Goal: Information Seeking & Learning: Find specific fact

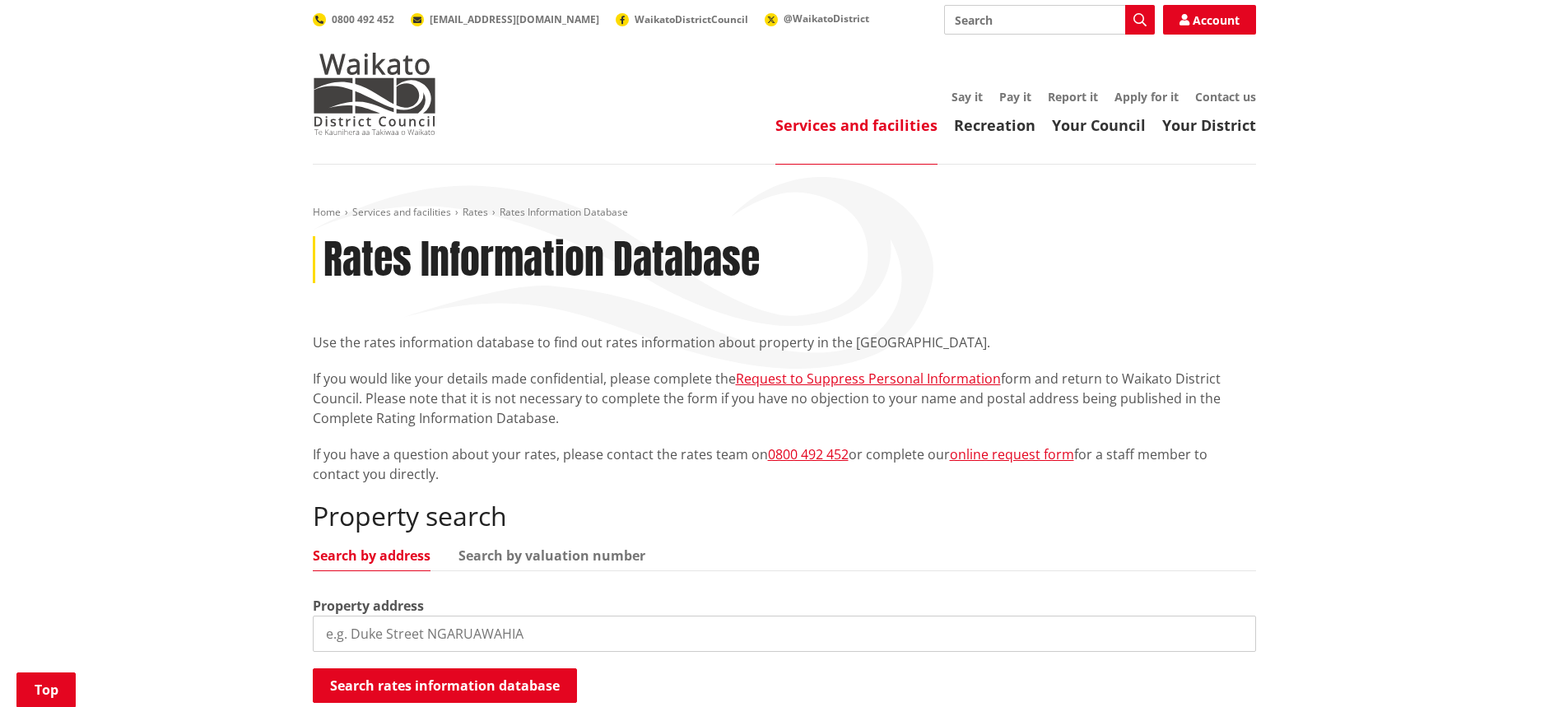
scroll to position [329, 0]
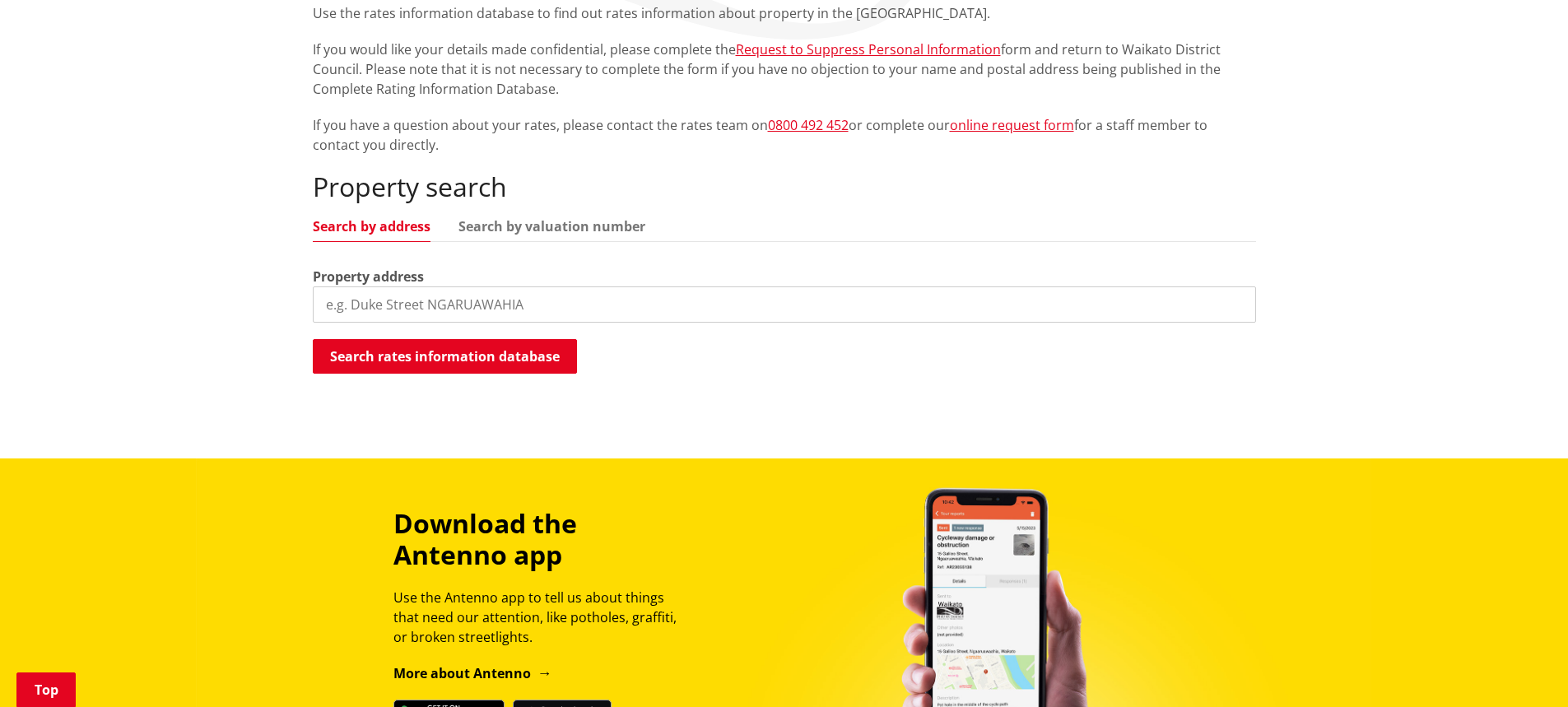
click at [731, 294] on input "search" at bounding box center [784, 304] width 943 height 36
type input "26 bay view road"
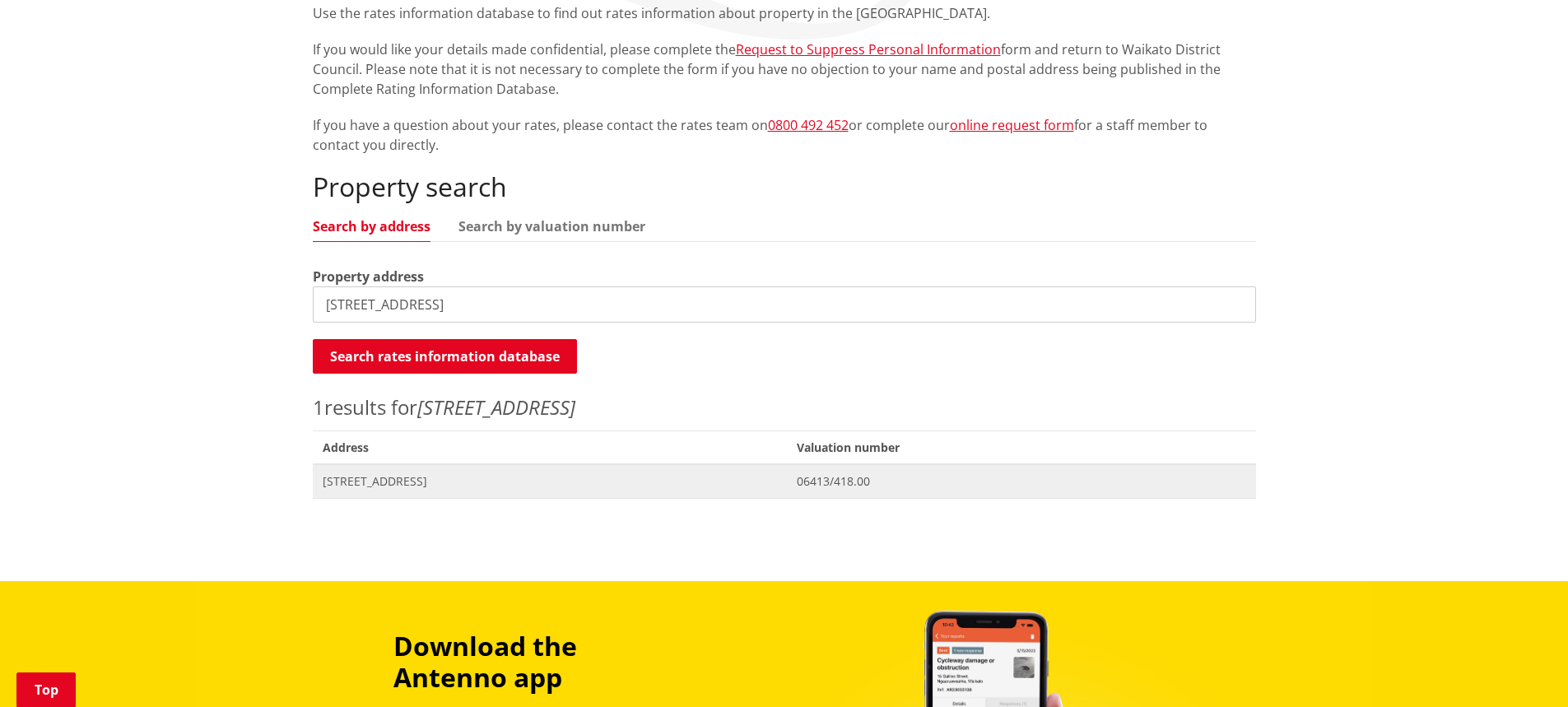
click at [439, 480] on span "[STREET_ADDRESS]" at bounding box center [550, 481] width 455 height 17
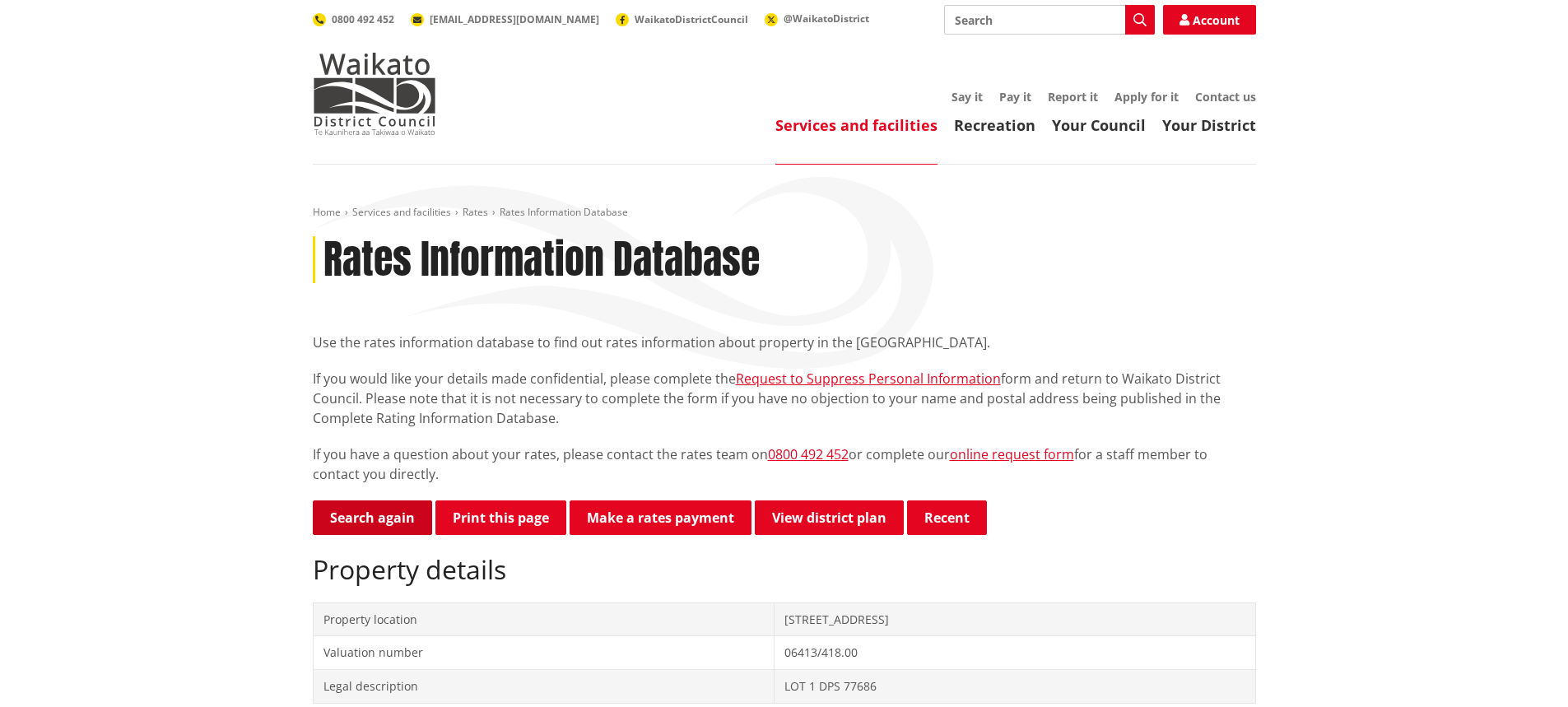
click at [410, 521] on link "Search again" at bounding box center [372, 517] width 119 height 34
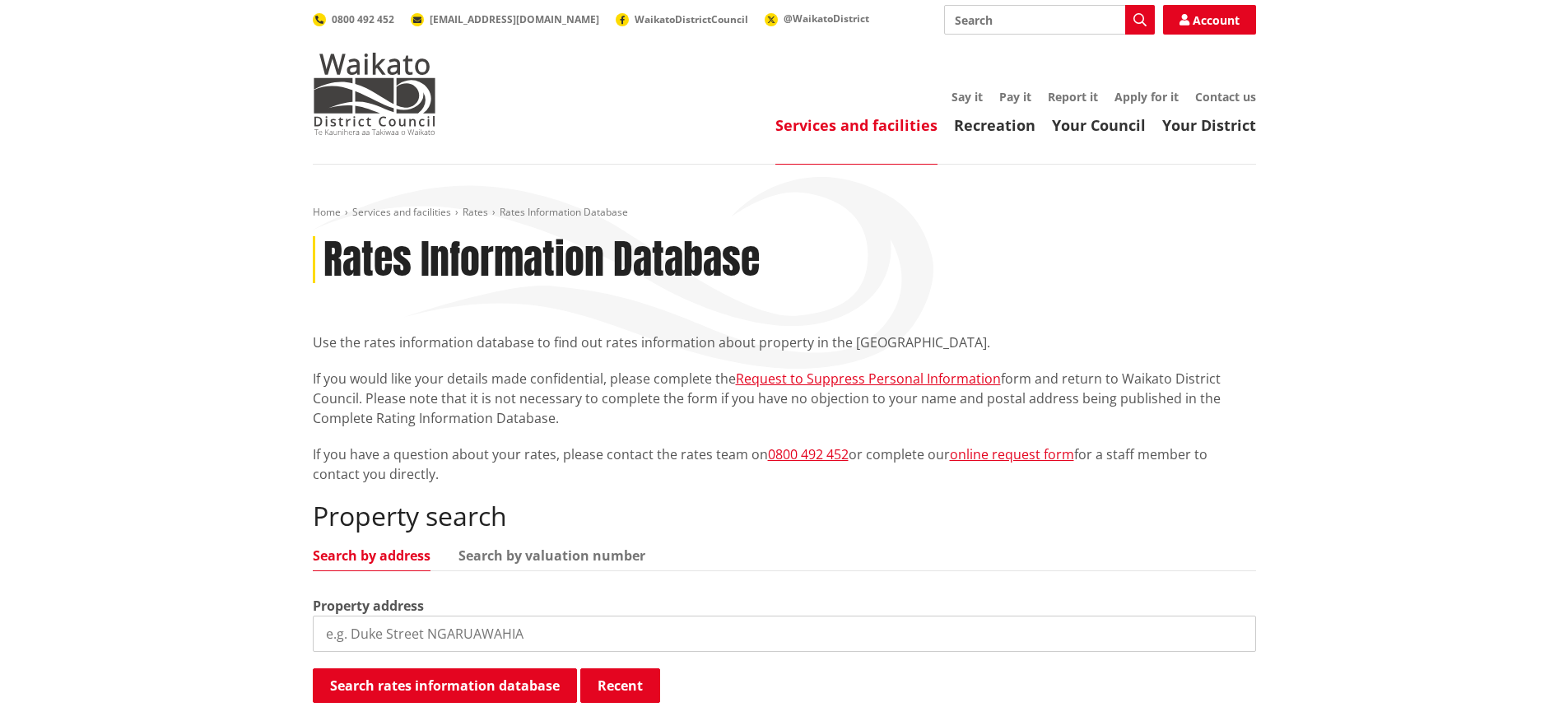
click at [656, 623] on input "search" at bounding box center [784, 633] width 943 height 36
type input "10 SEABREEZE WAY"
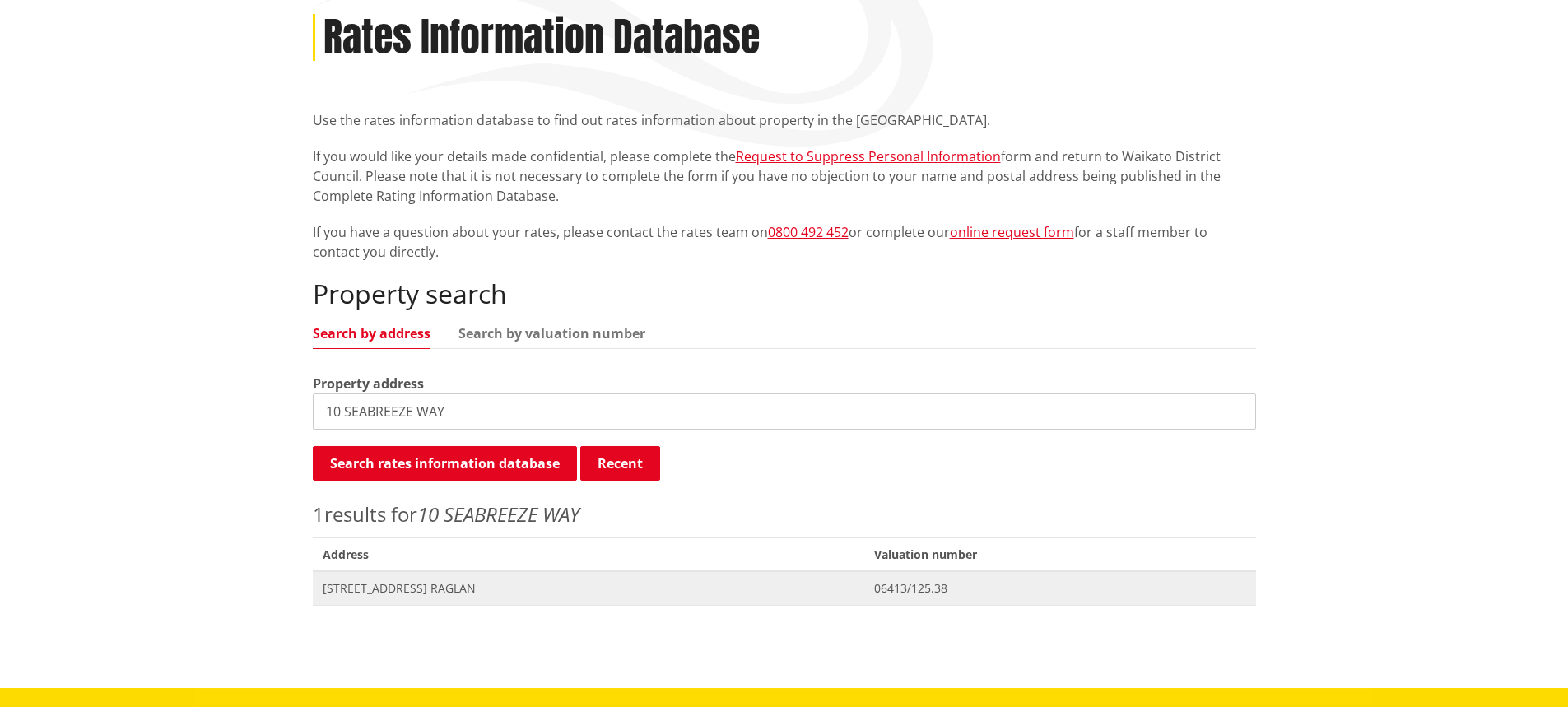
scroll to position [247, 0]
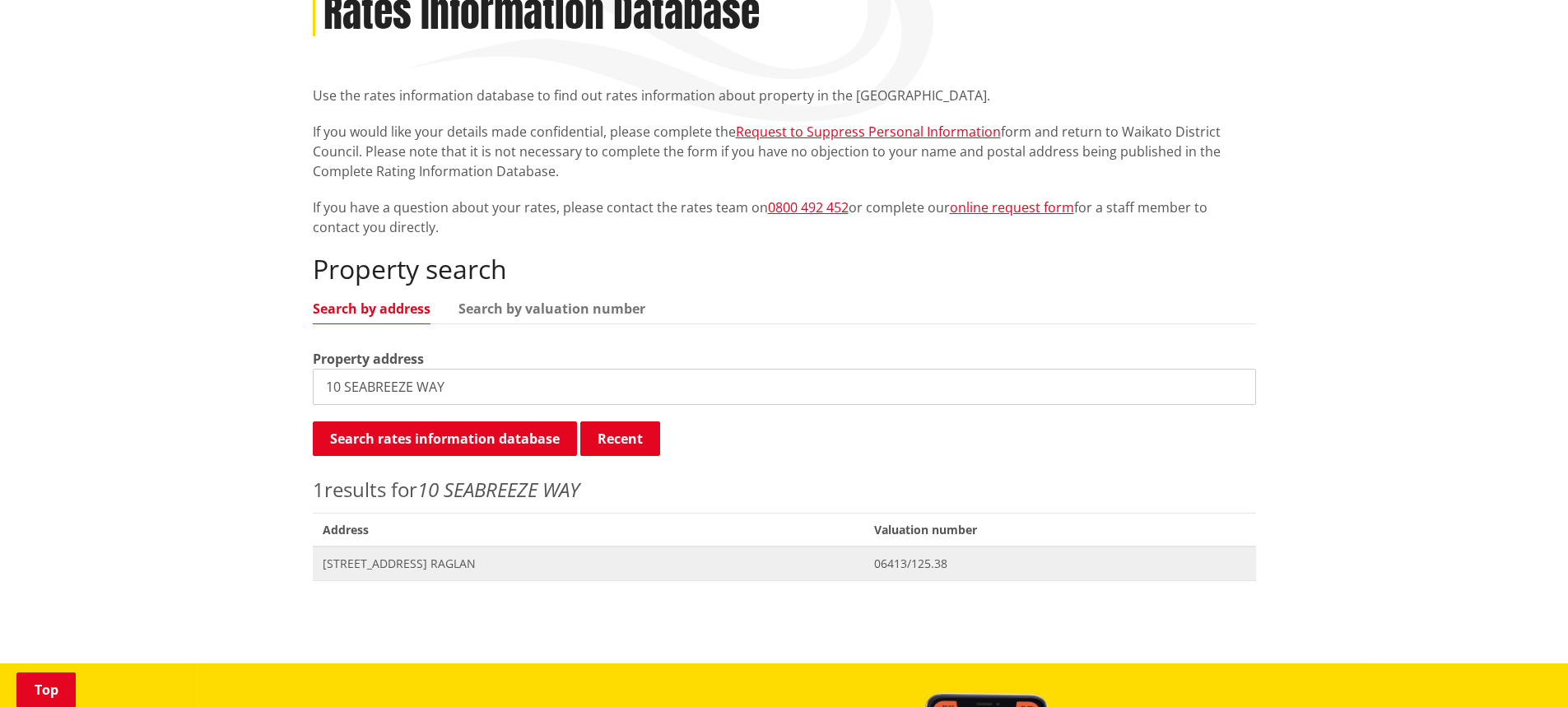
click at [414, 568] on span "[STREET_ADDRESS] RAGLAN" at bounding box center [588, 563] width 532 height 17
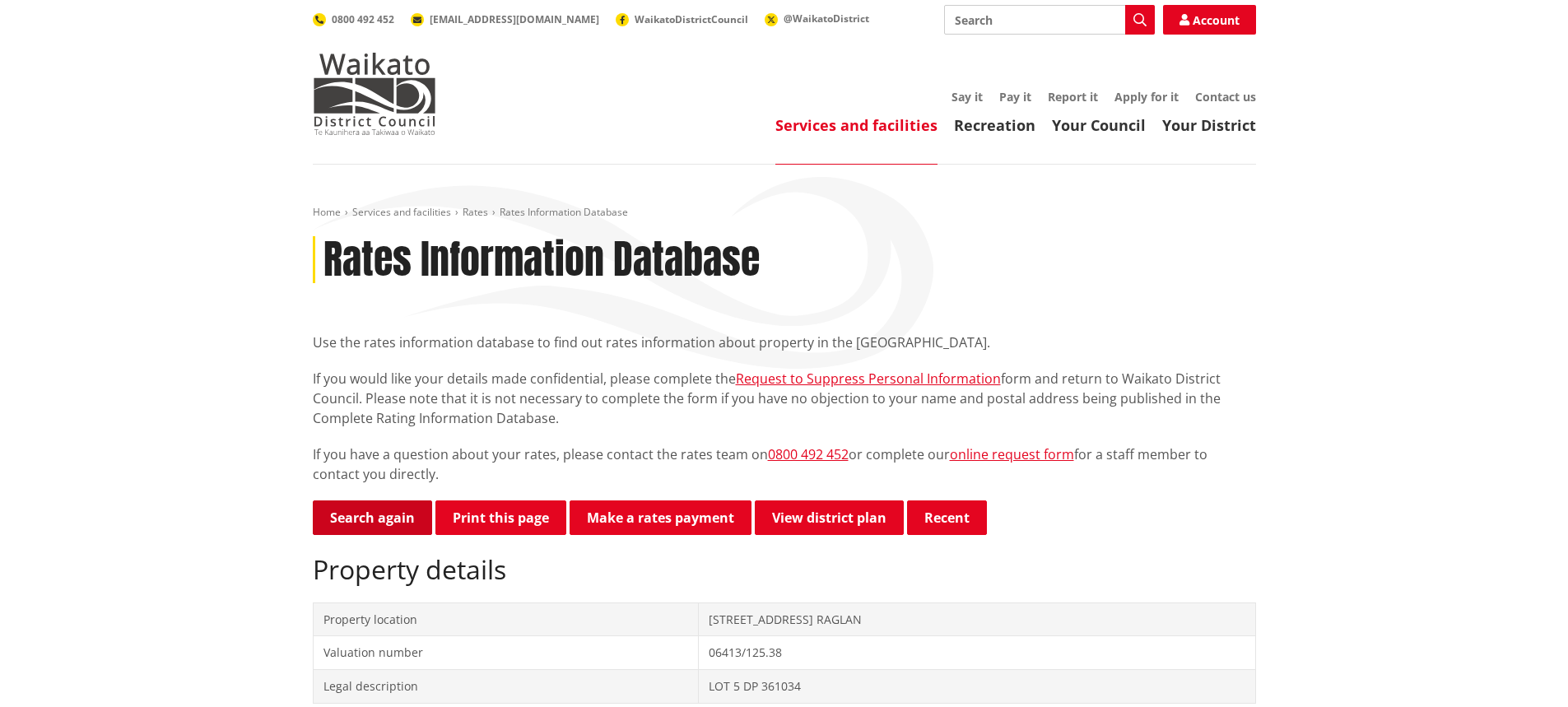
click at [398, 506] on link "Search again" at bounding box center [372, 517] width 119 height 34
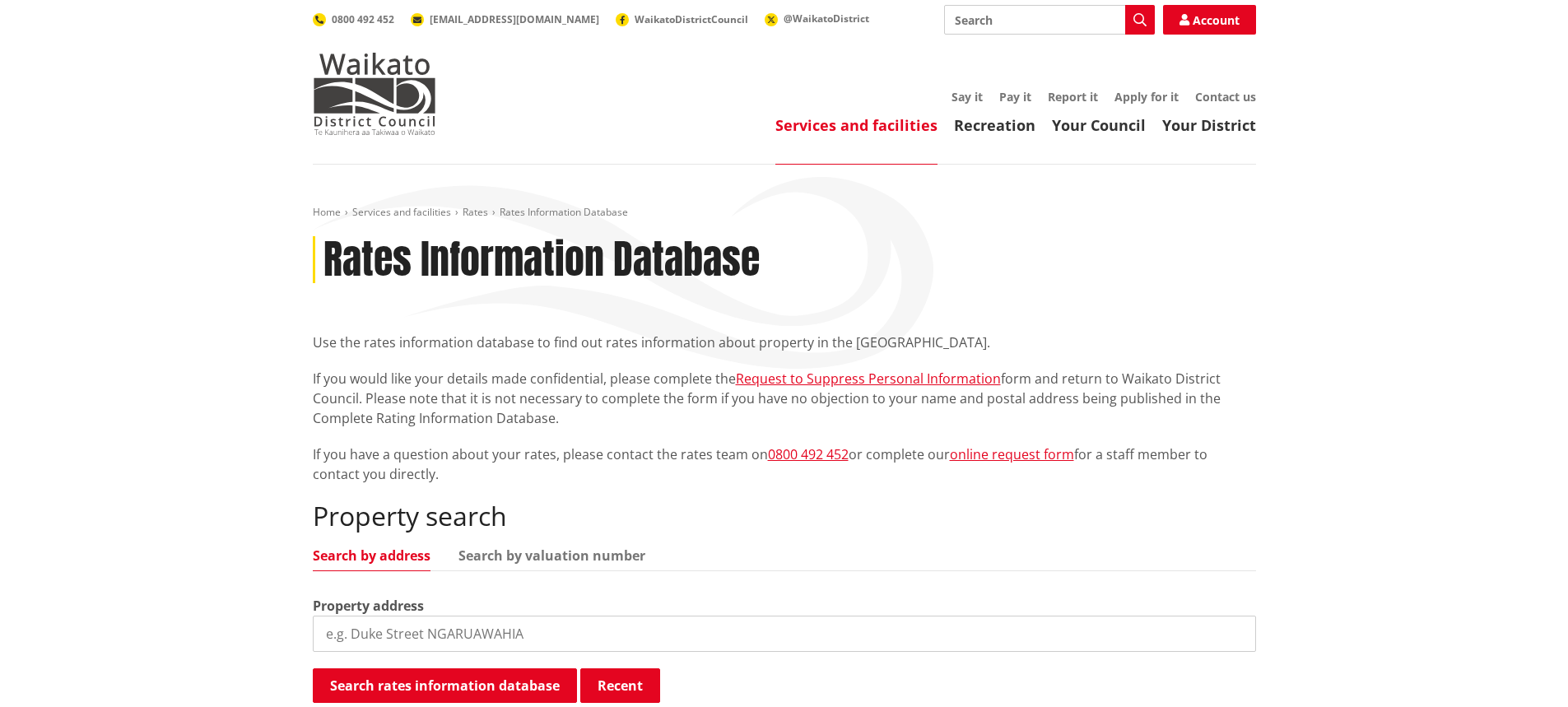
click at [705, 636] on input "search" at bounding box center [784, 633] width 943 height 36
type input "17 tutchen avenue"
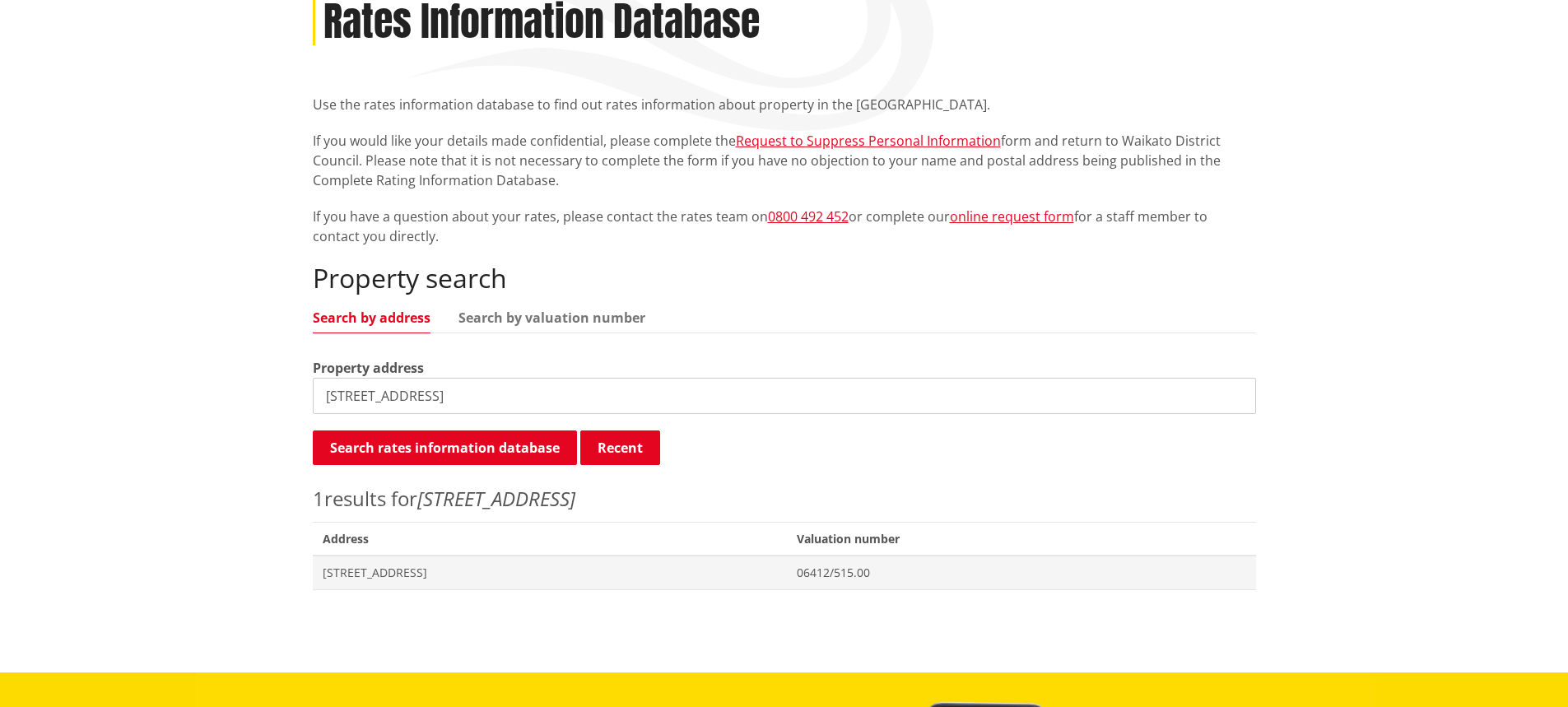
scroll to position [247, 0]
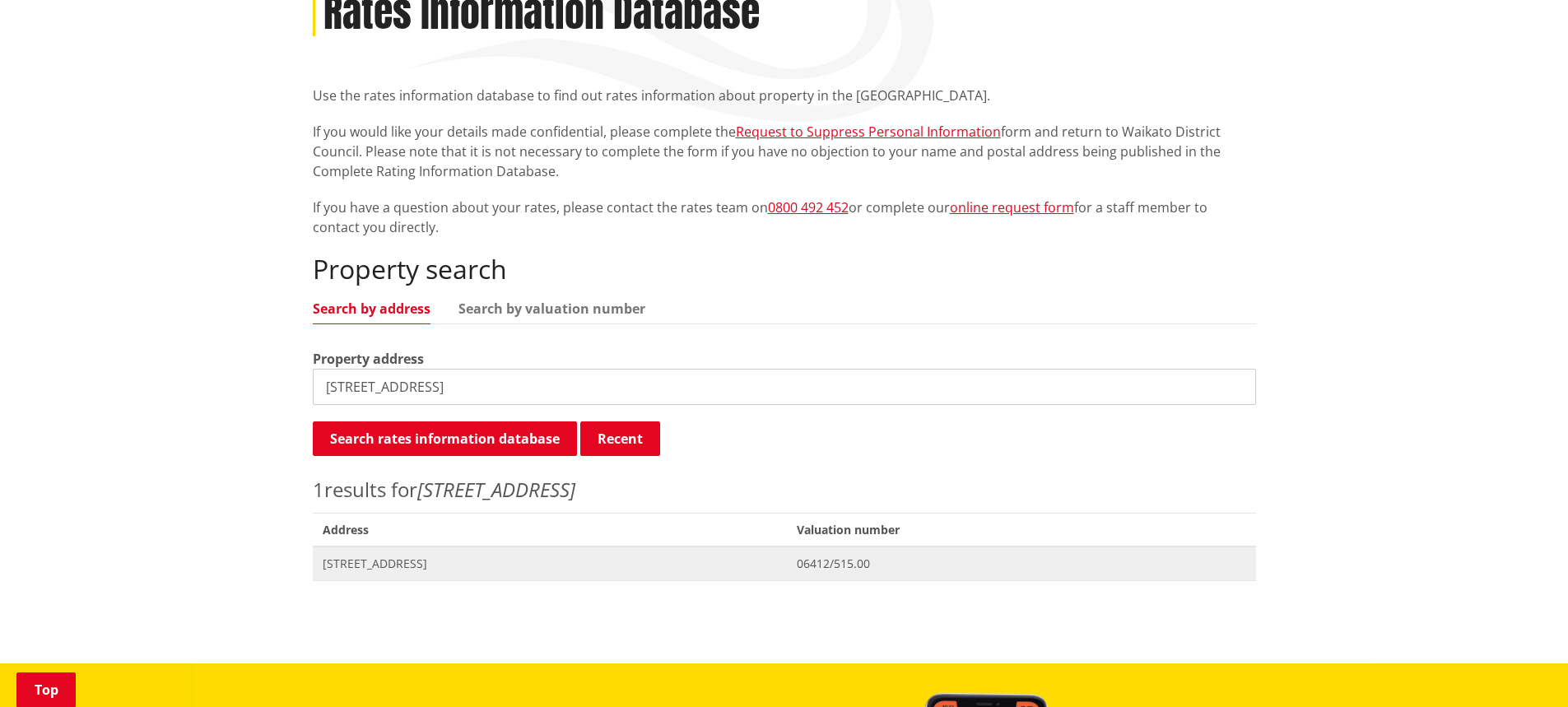
click at [465, 570] on span "[STREET_ADDRESS]" at bounding box center [550, 563] width 455 height 17
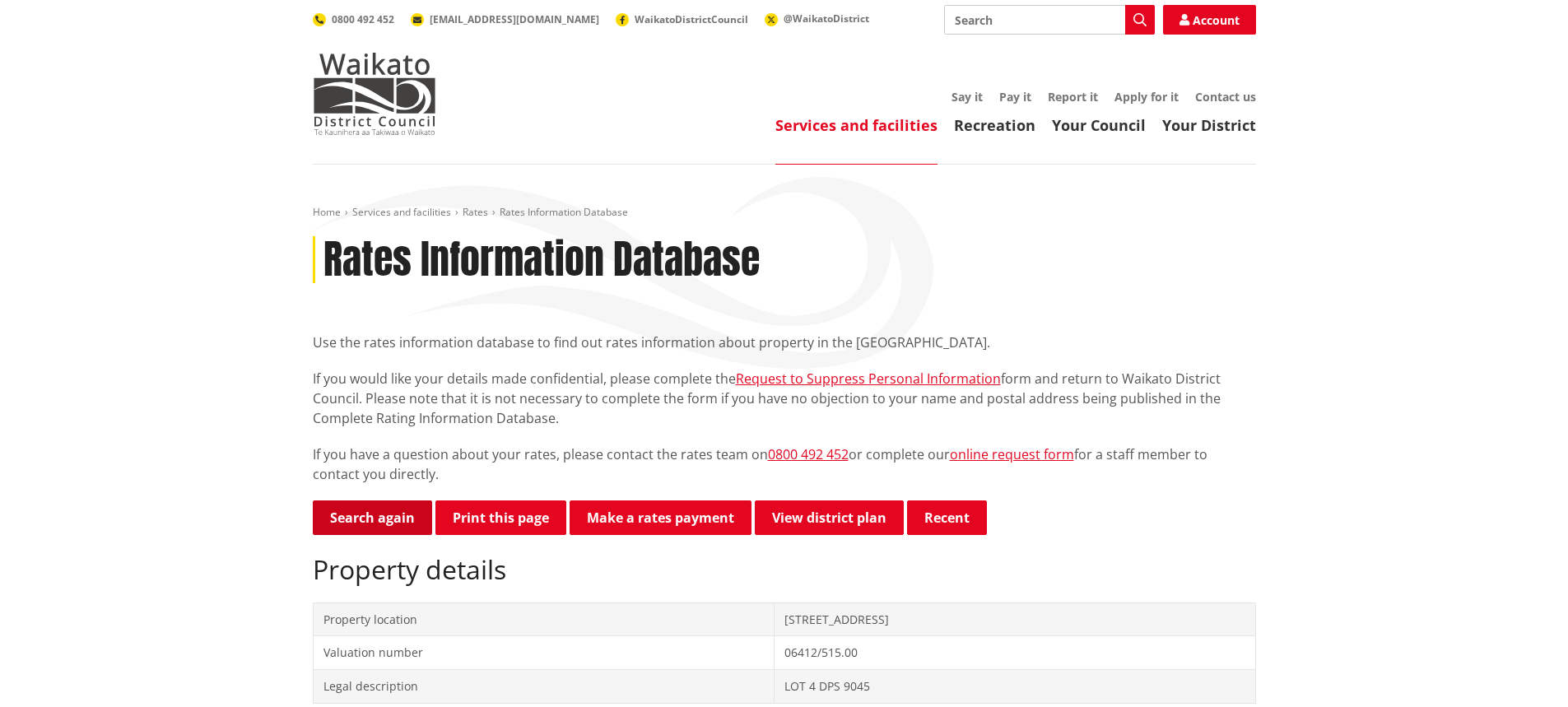
click at [380, 523] on link "Search again" at bounding box center [372, 517] width 119 height 34
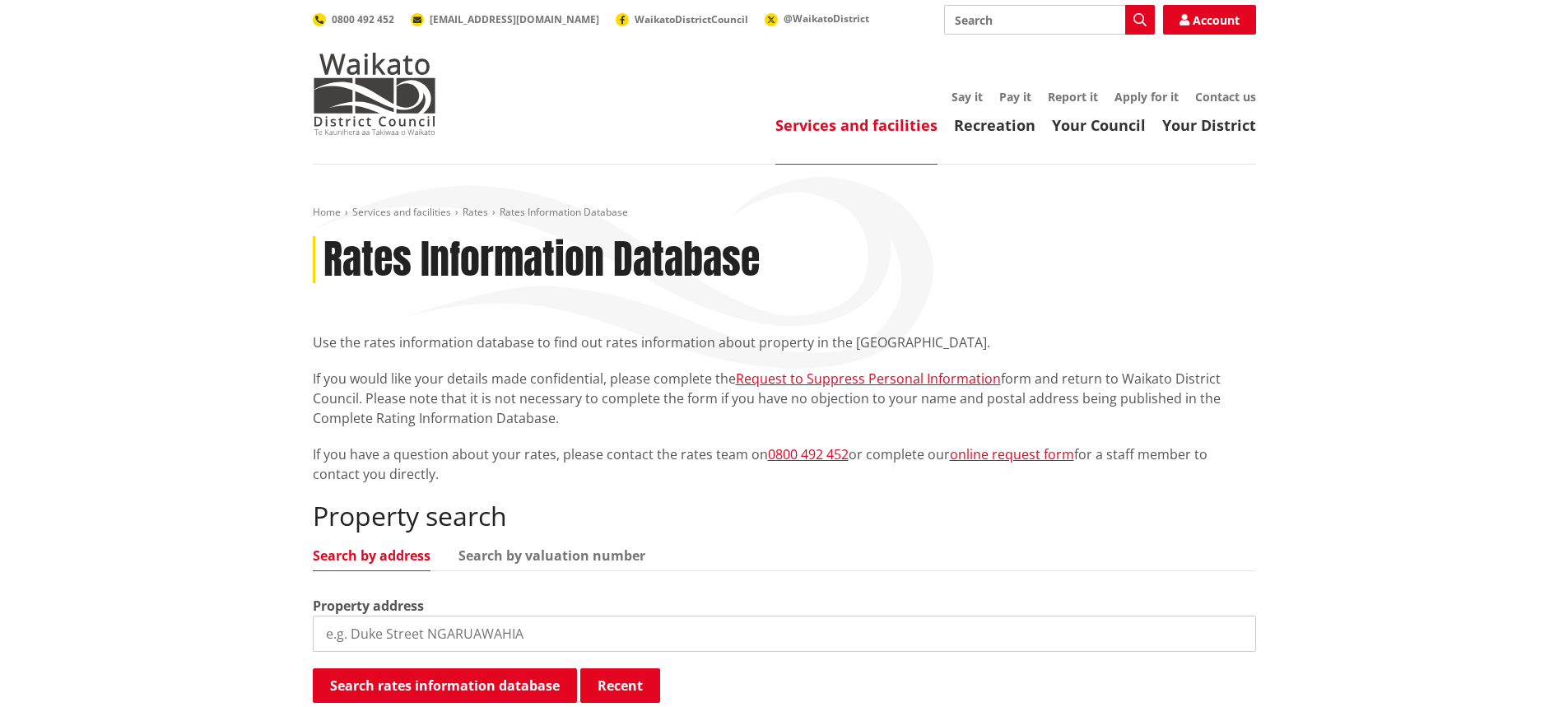
click at [537, 634] on input "search" at bounding box center [784, 633] width 943 height 36
type input "[STREET_ADDRESS]"
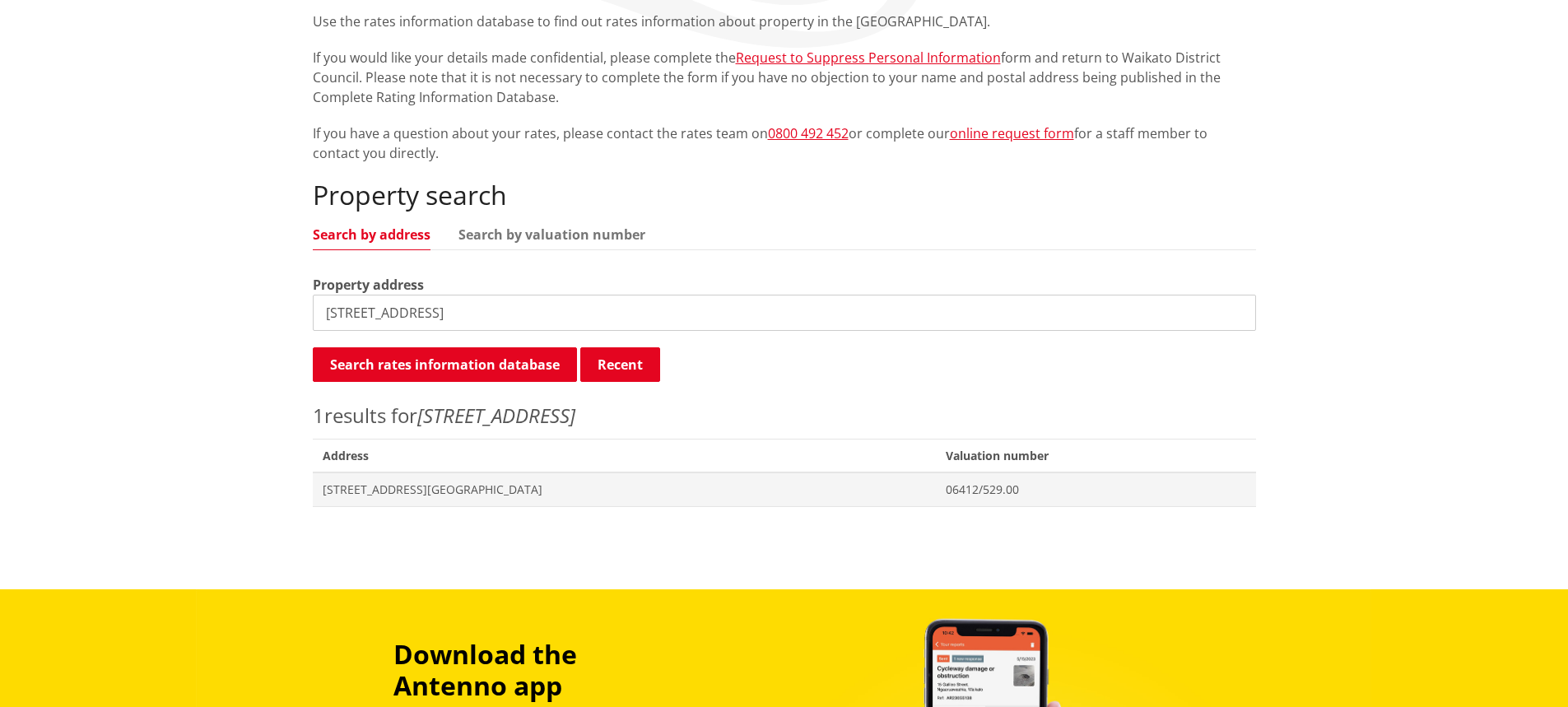
scroll to position [329, 0]
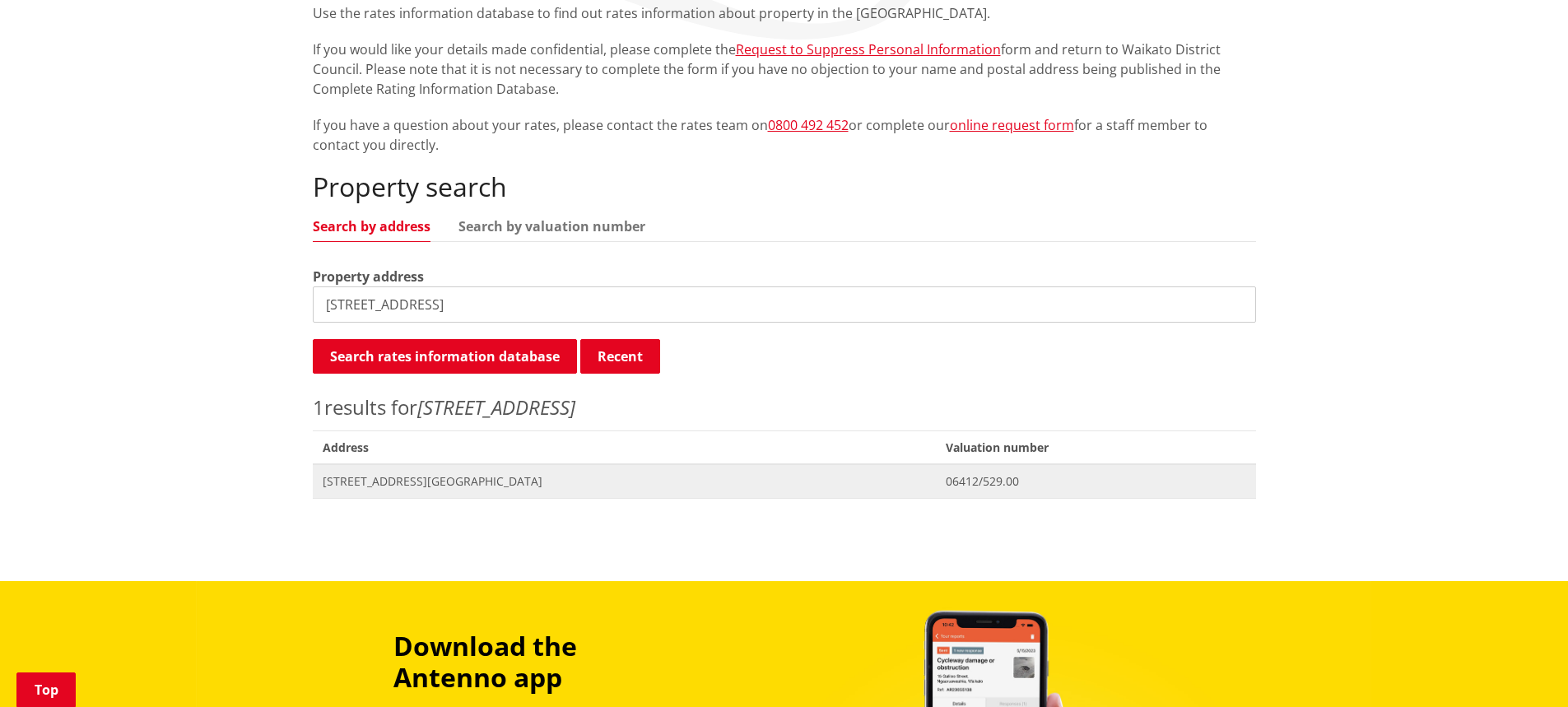
click at [420, 473] on span "[STREET_ADDRESS][GEOGRAPHIC_DATA]" at bounding box center [624, 481] width 604 height 17
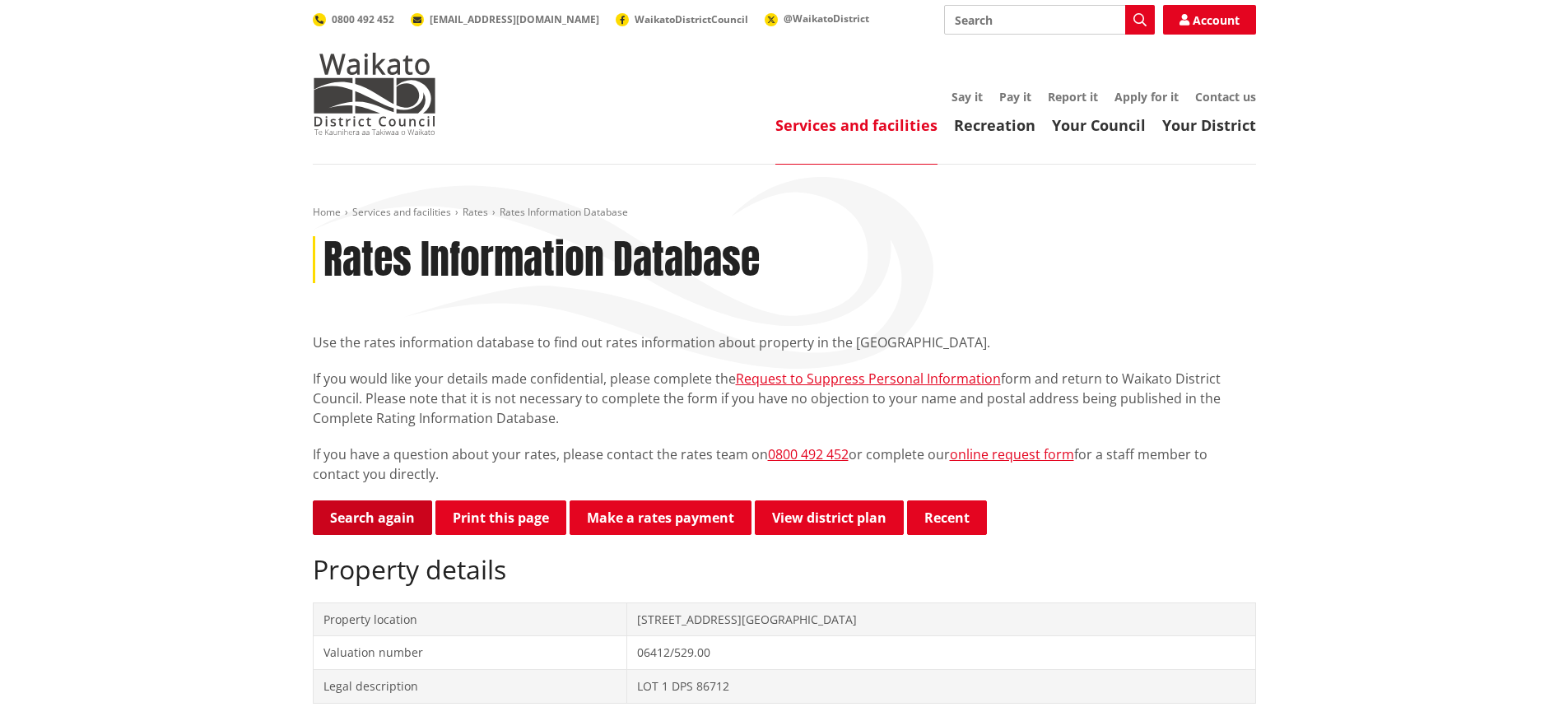
click at [378, 525] on link "Search again" at bounding box center [372, 517] width 119 height 34
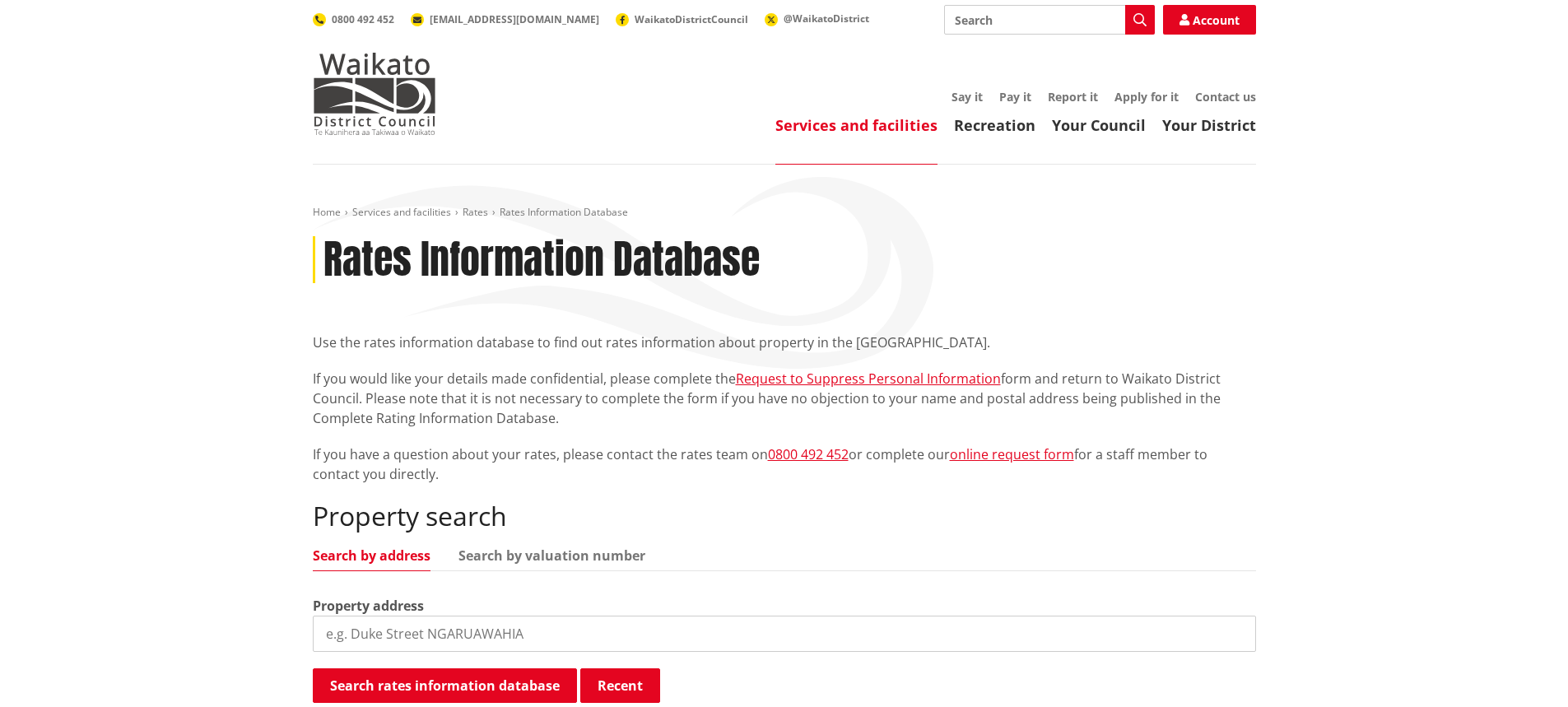
click at [500, 643] on input "search" at bounding box center [784, 633] width 943 height 36
type input "[STREET_ADDRESS]"
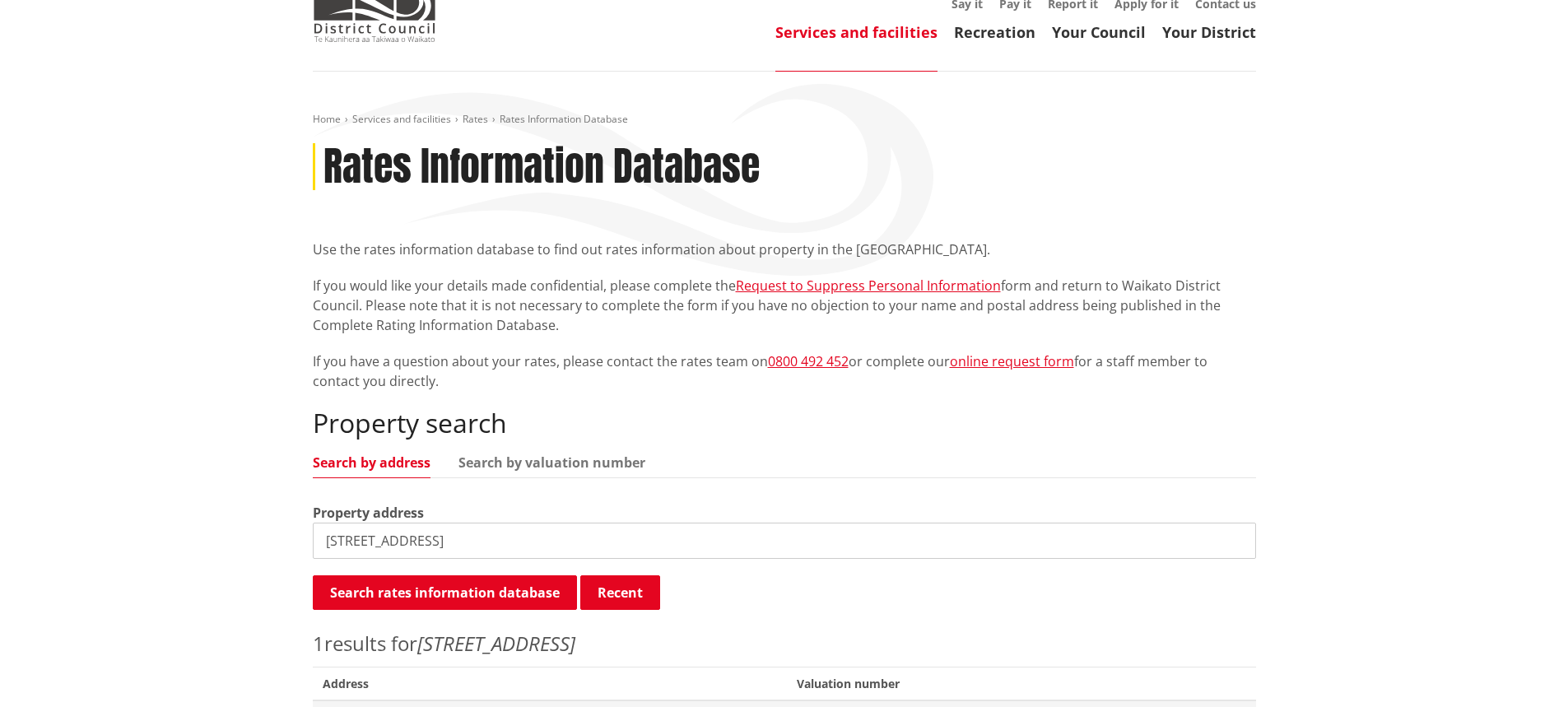
scroll to position [247, 0]
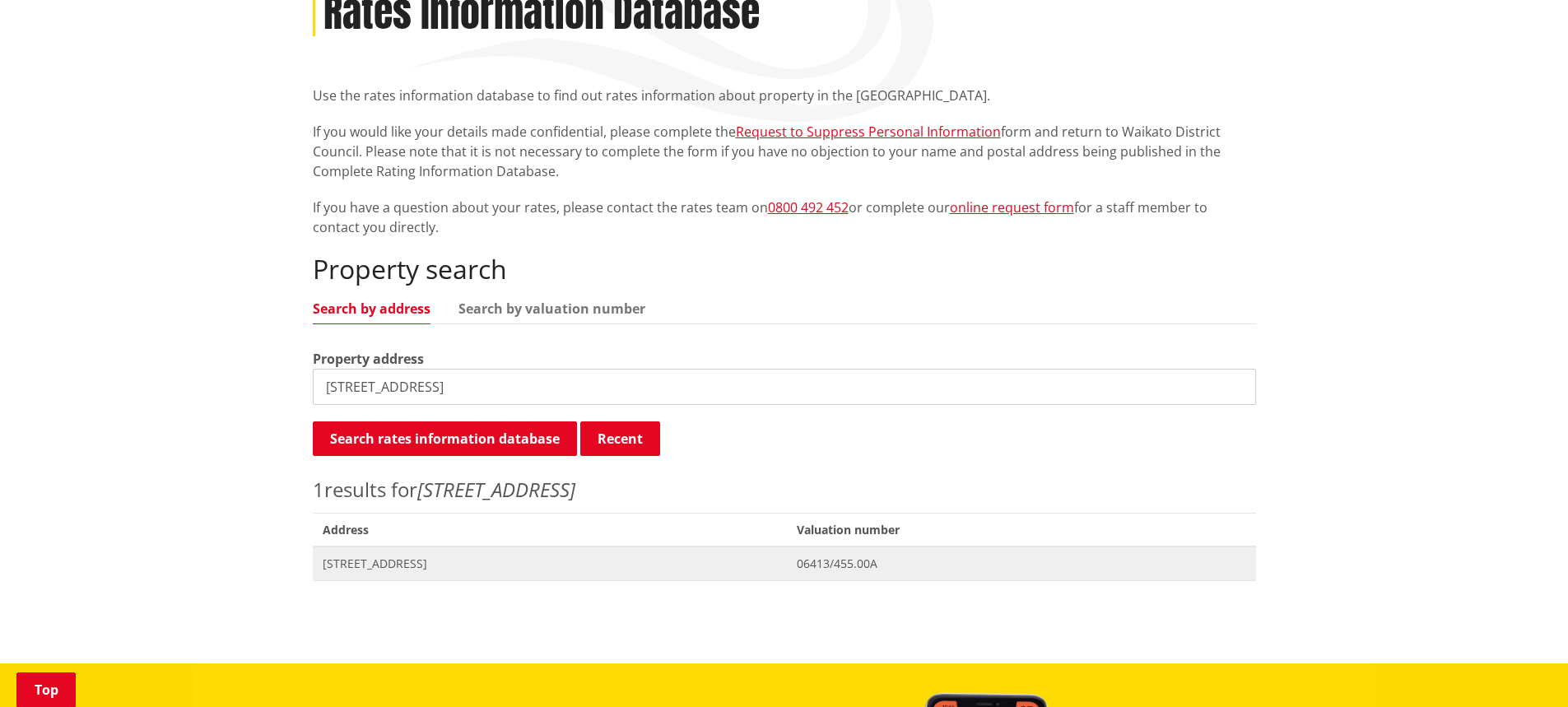
click at [368, 569] on span "[STREET_ADDRESS]" at bounding box center [550, 563] width 455 height 17
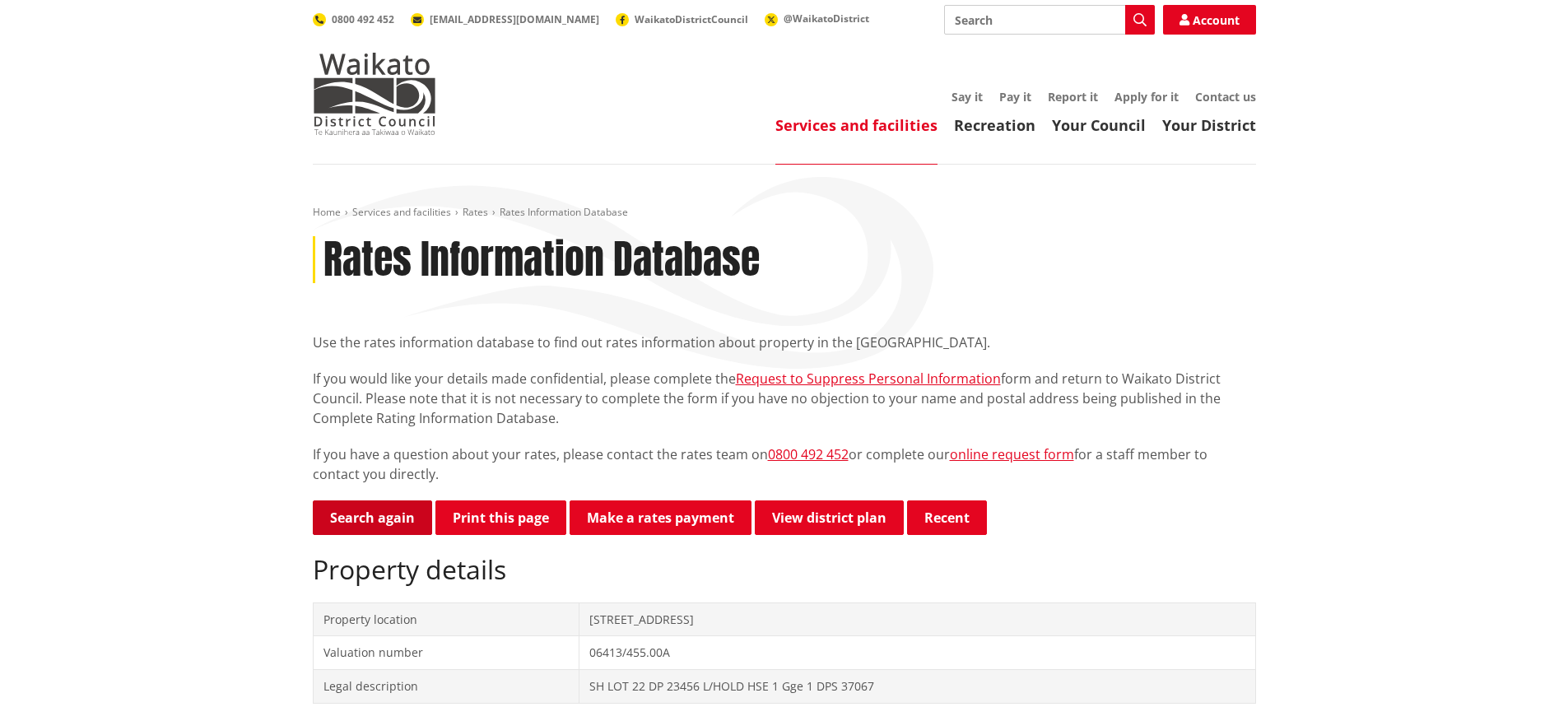
click at [389, 514] on link "Search again" at bounding box center [372, 517] width 119 height 34
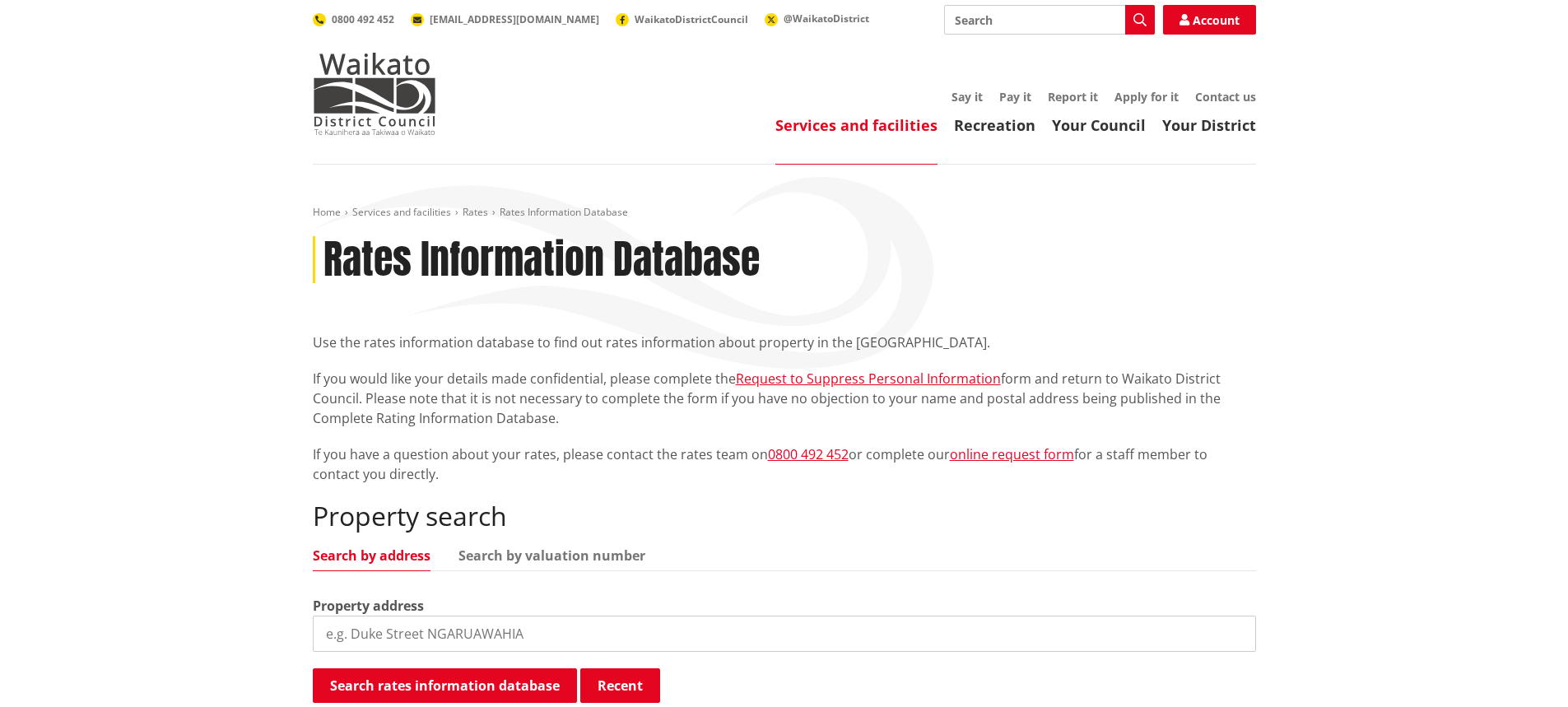
click at [437, 635] on input "search" at bounding box center [784, 633] width 943 height 36
type input "137"
click at [437, 635] on input "137" at bounding box center [784, 633] width 943 height 36
type input "137 RIRIA KEREOPA MEMORIAL DRIVE"
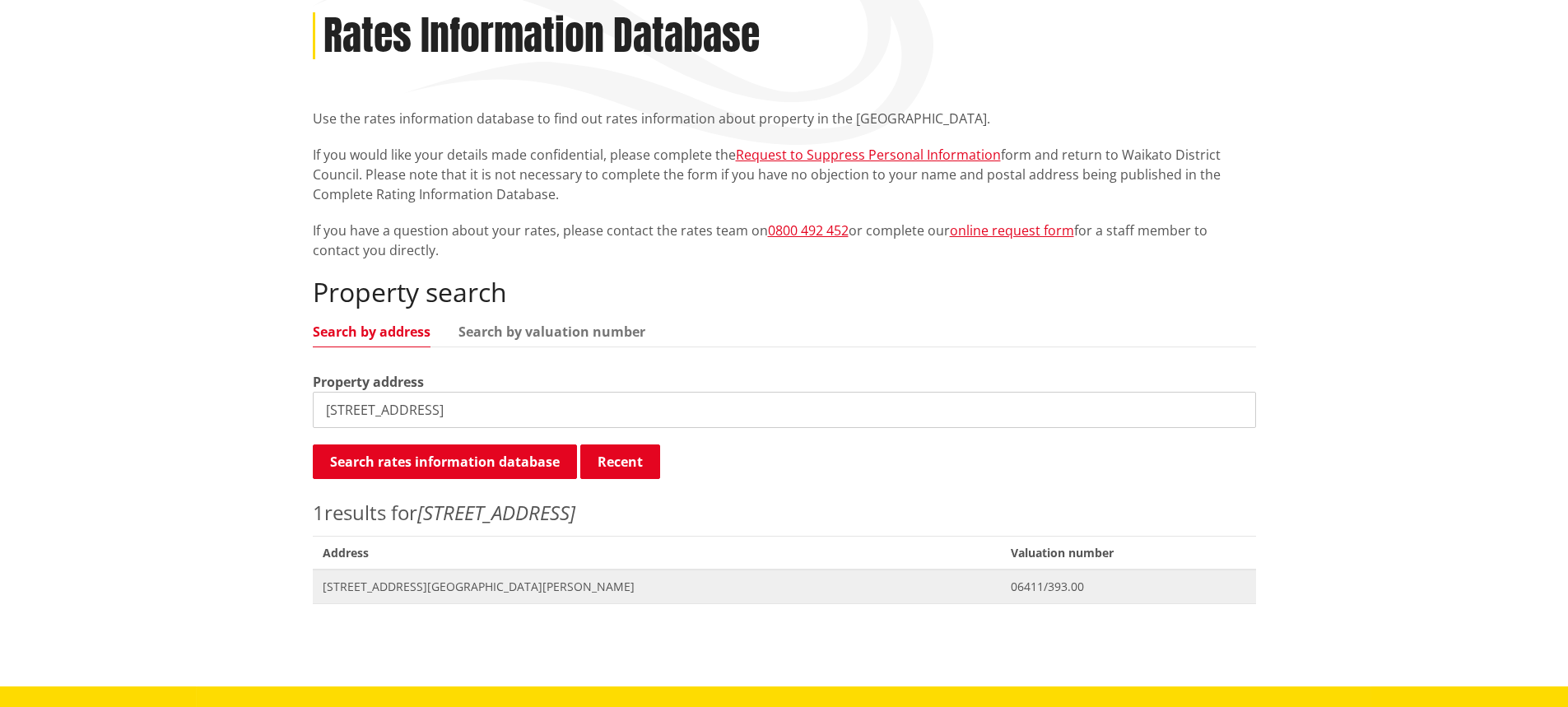
scroll to position [247, 0]
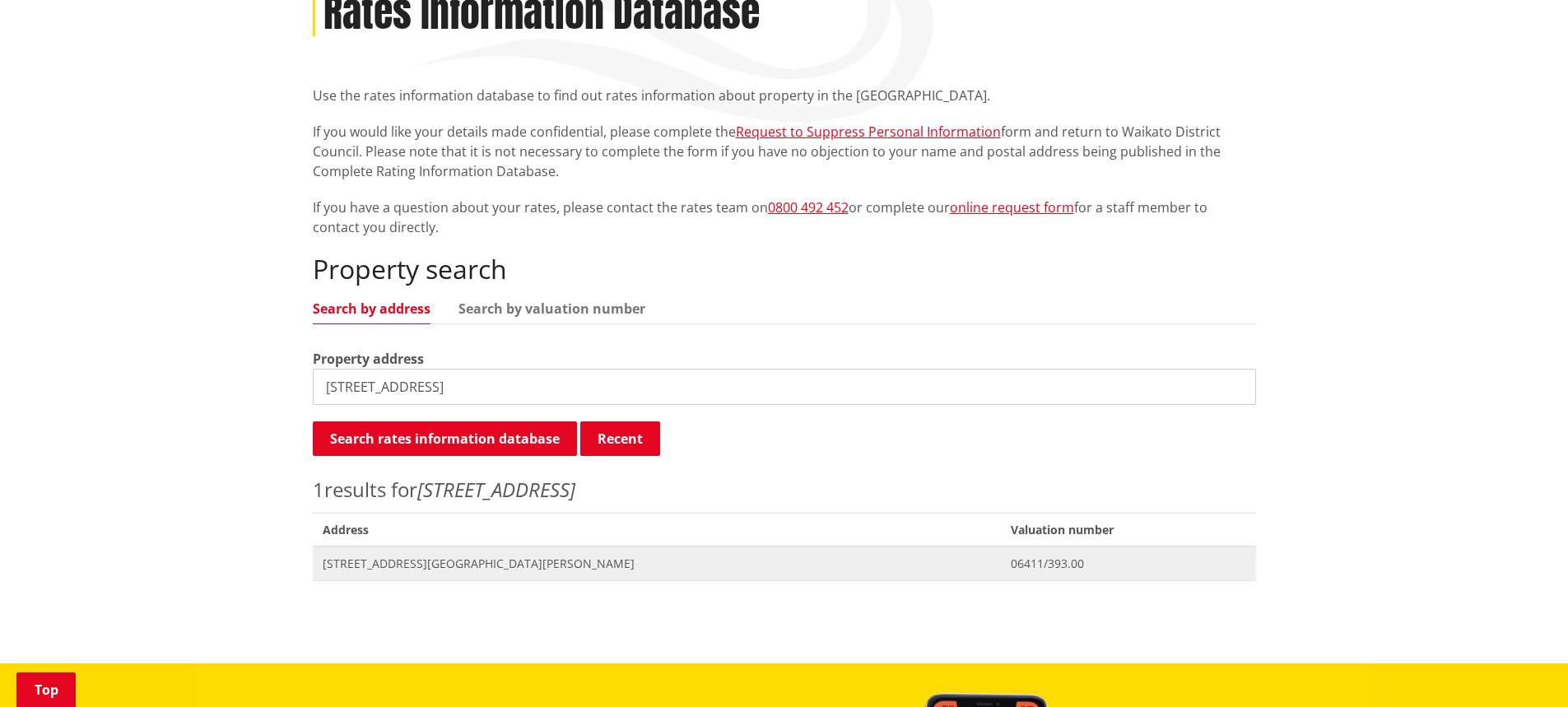
click at [424, 572] on span "Address 137 Riria Kereopa Memorial Drive RAGLAN" at bounding box center [657, 563] width 689 height 34
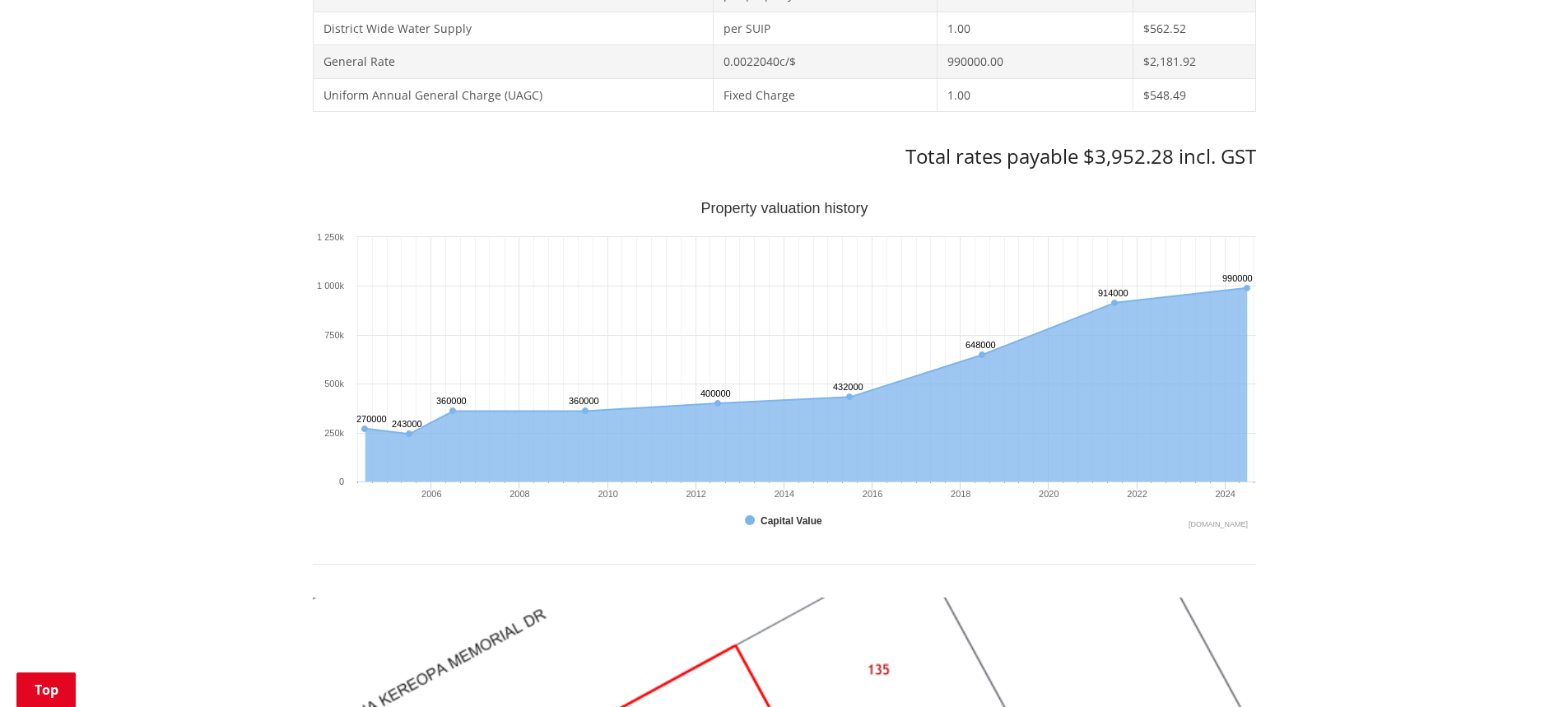
scroll to position [987, 0]
